Goal: Task Accomplishment & Management: Manage account settings

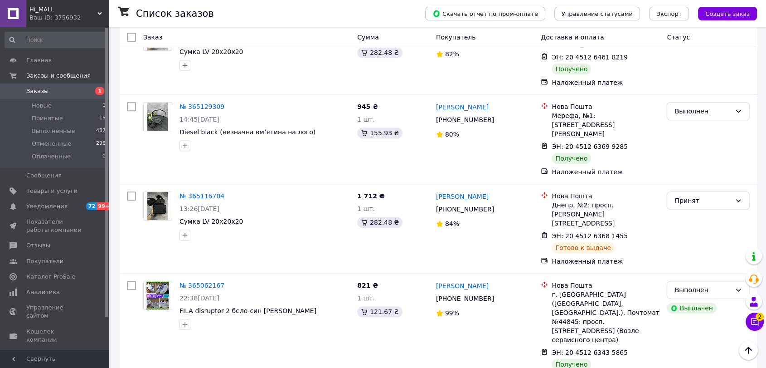
scroll to position [1446, 0]
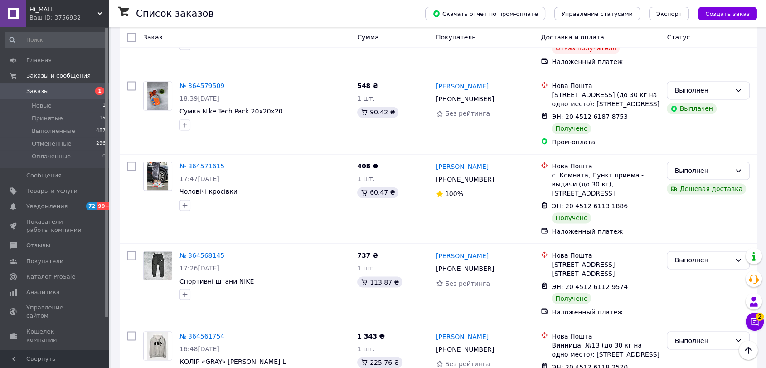
drag, startPoint x: 180, startPoint y: 343, endPoint x: 197, endPoint y: 343, distance: 16.3
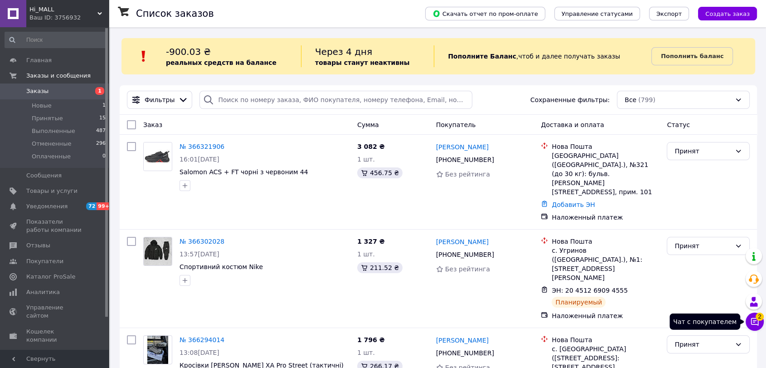
click at [757, 320] on icon at bounding box center [754, 321] width 9 height 9
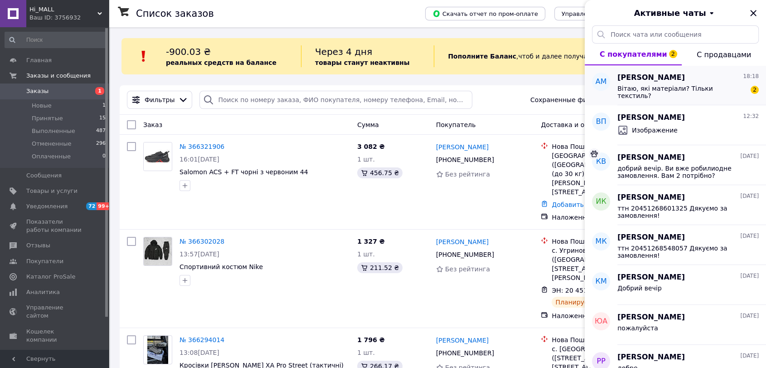
click at [683, 95] on div "Вітаю, які матеріали? Тільки текстиль?" at bounding box center [681, 92] width 129 height 15
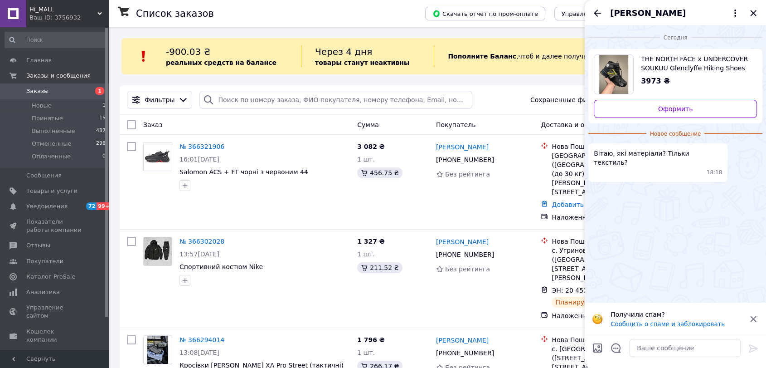
click at [616, 70] on img "Посмотреть товар" at bounding box center [613, 74] width 29 height 39
click at [681, 58] on span "THE NORTH FACE x UNDERCOVER SOUKUU Glenclyffe Hiking Shoes Black 41" at bounding box center [695, 63] width 109 height 18
click at [660, 342] on textarea at bounding box center [685, 348] width 112 height 18
type textarea "Добрий вечір. Текстиль, шкіра"
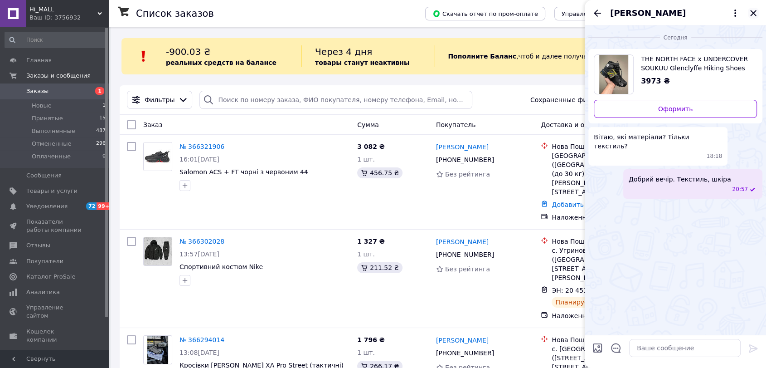
click at [753, 14] on icon "Закрыть" at bounding box center [753, 13] width 11 height 11
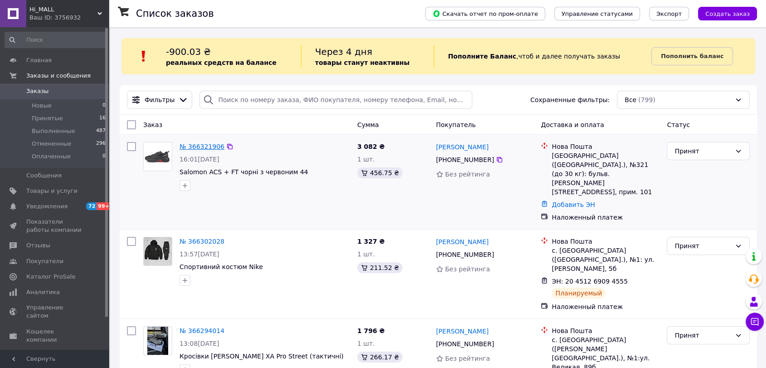
click at [199, 143] on link "№ 366321906" at bounding box center [202, 146] width 45 height 7
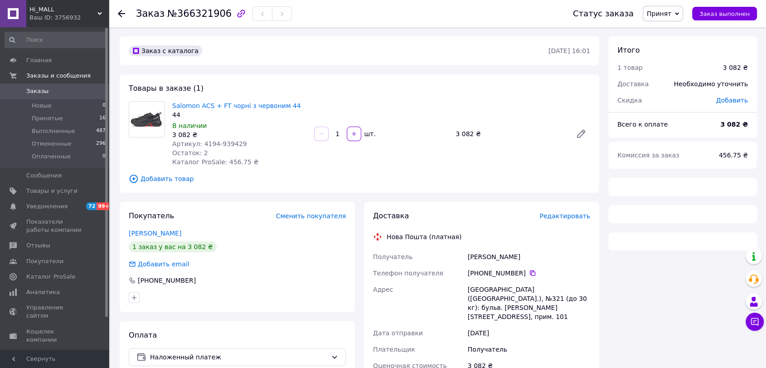
scroll to position [187, 0]
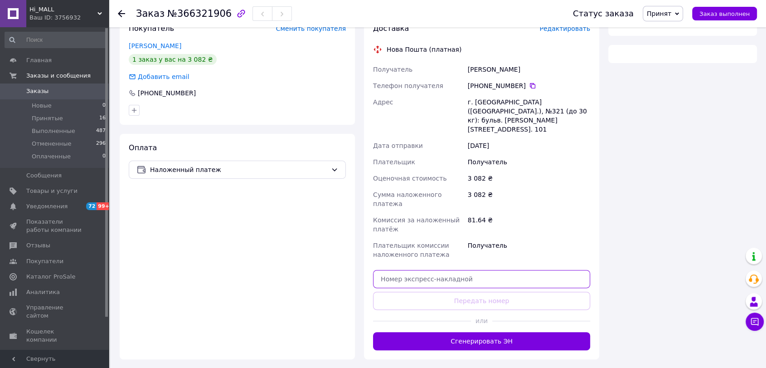
click at [482, 270] on input "text" at bounding box center [481, 279] width 217 height 18
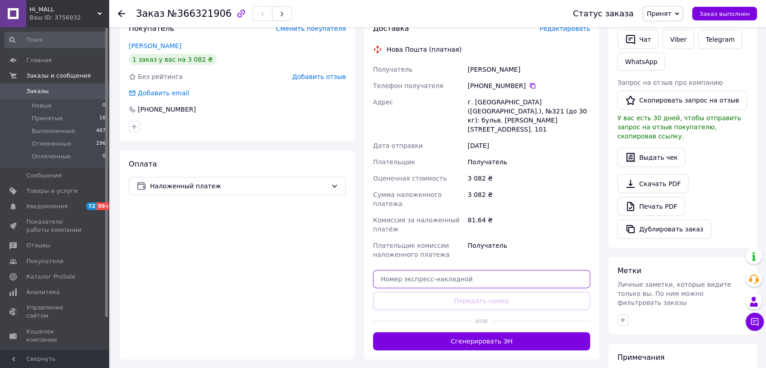
paste input "20451269220688"
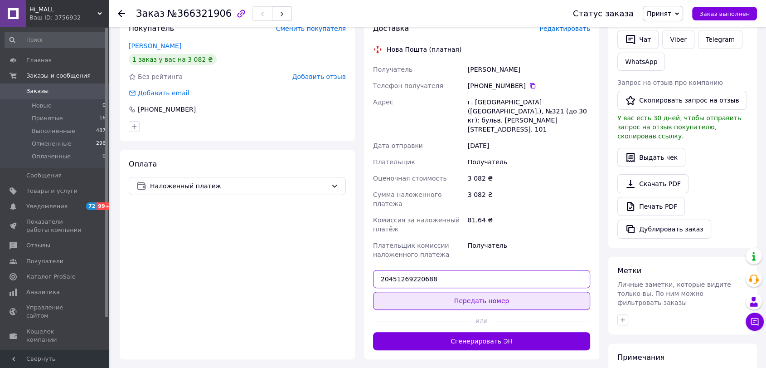
type input "20451269220688"
click at [490, 291] on button "Передать номер" at bounding box center [481, 300] width 217 height 18
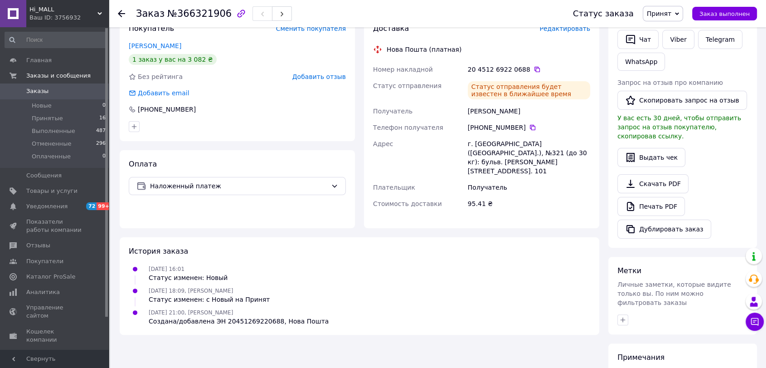
click at [38, 92] on span "Заказы" at bounding box center [37, 91] width 22 height 8
